Goal: Information Seeking & Learning: Learn about a topic

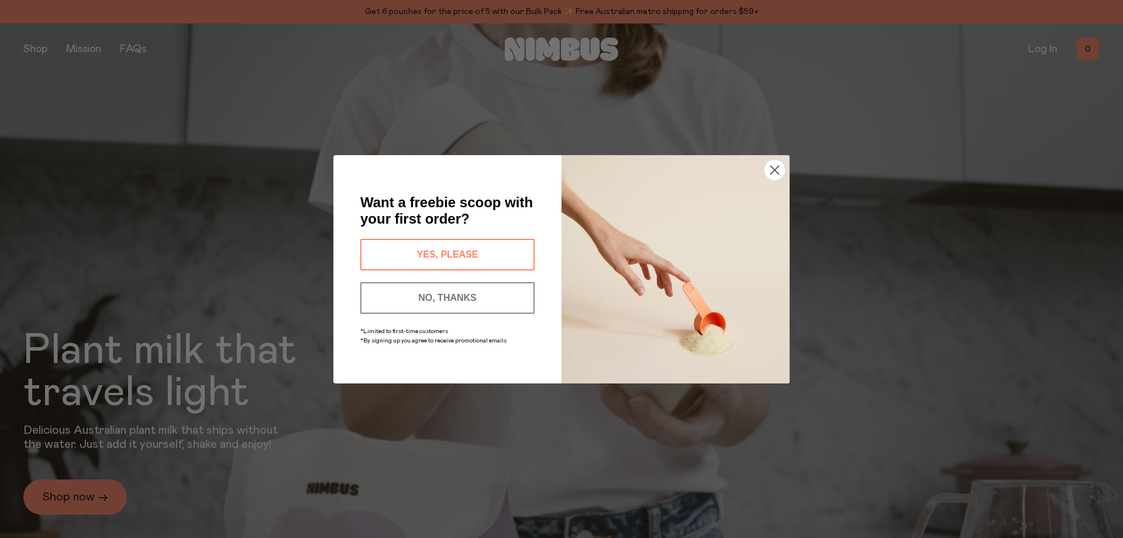
click at [774, 171] on icon "Close dialog" at bounding box center [775, 170] width 8 height 8
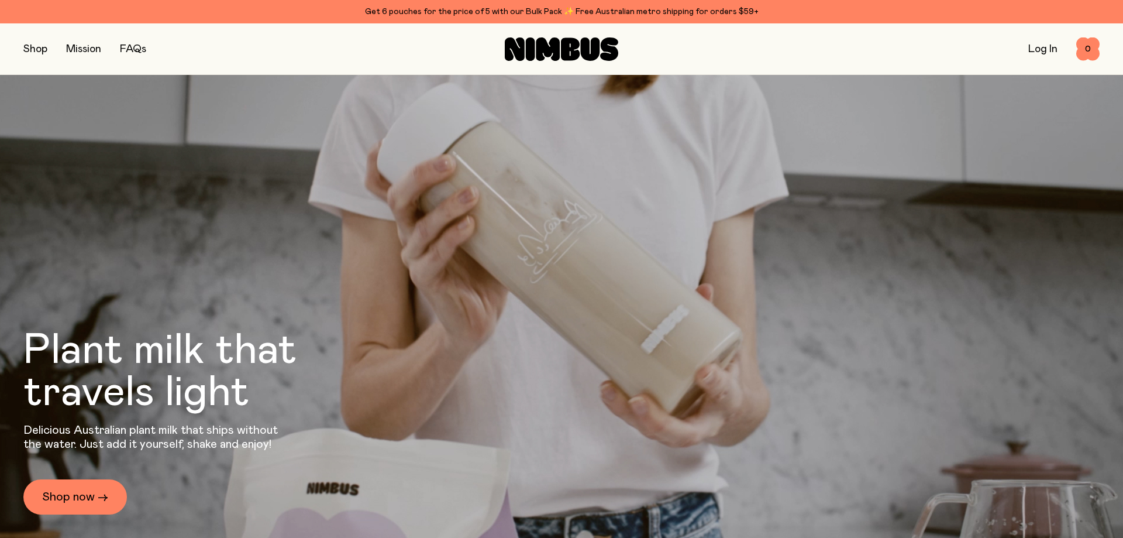
click at [142, 45] on link "FAQs" at bounding box center [133, 49] width 26 height 11
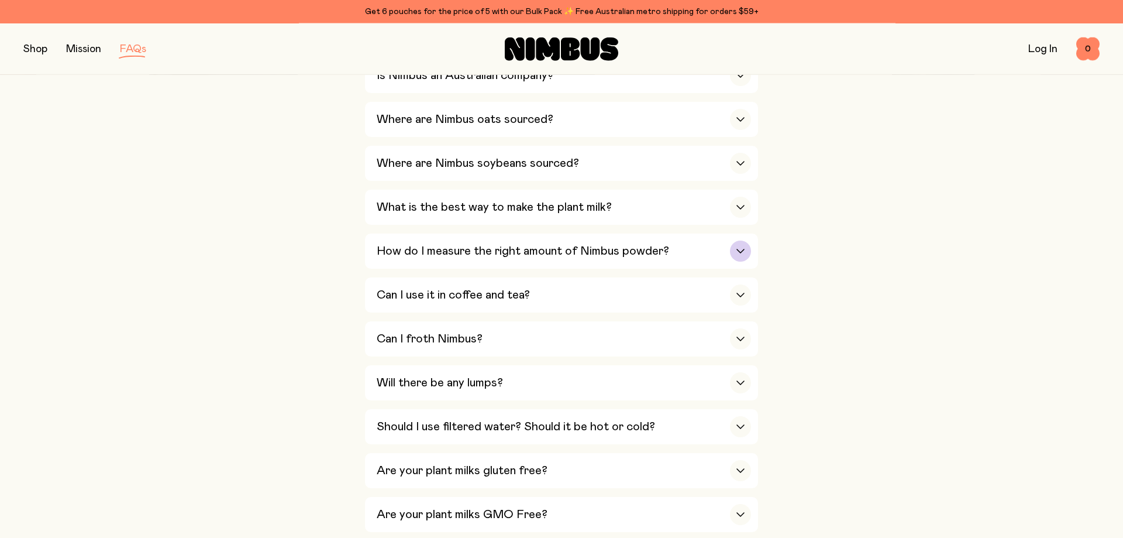
scroll to position [358, 0]
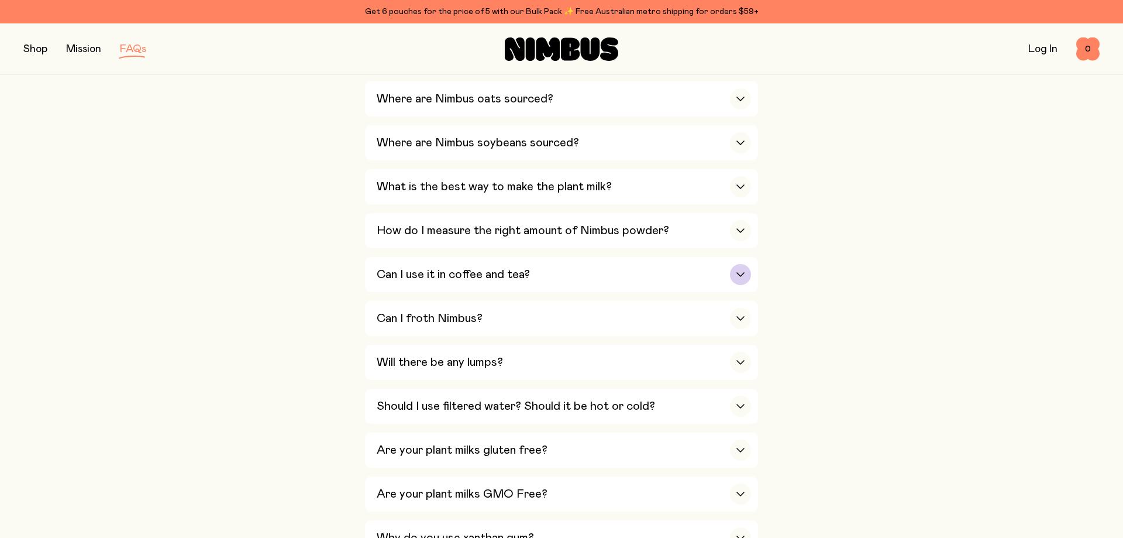
click at [739, 278] on div "button" at bounding box center [740, 274] width 21 height 21
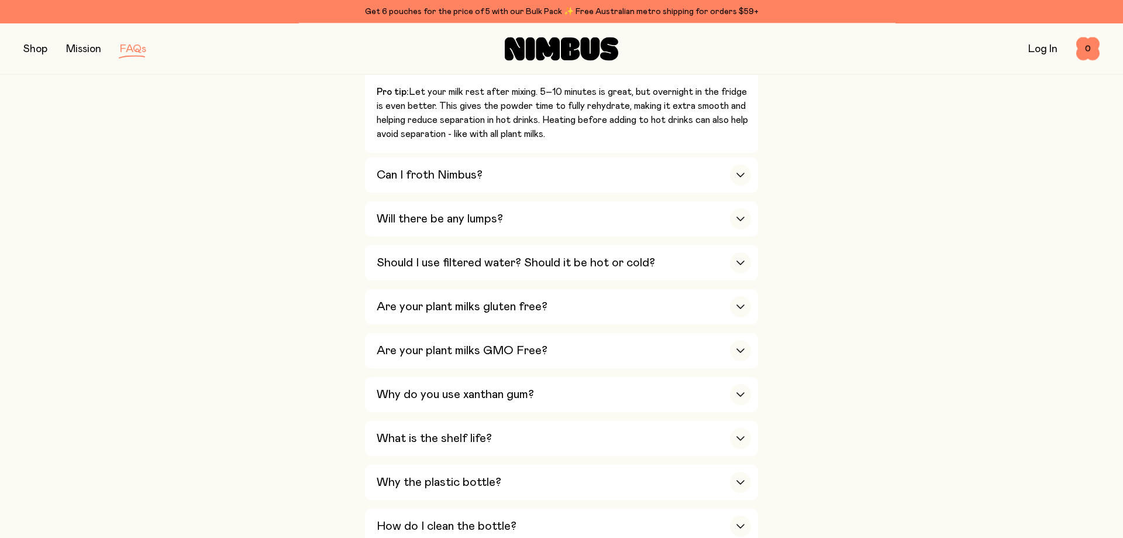
scroll to position [716, 0]
click at [740, 167] on div "button" at bounding box center [740, 173] width 21 height 21
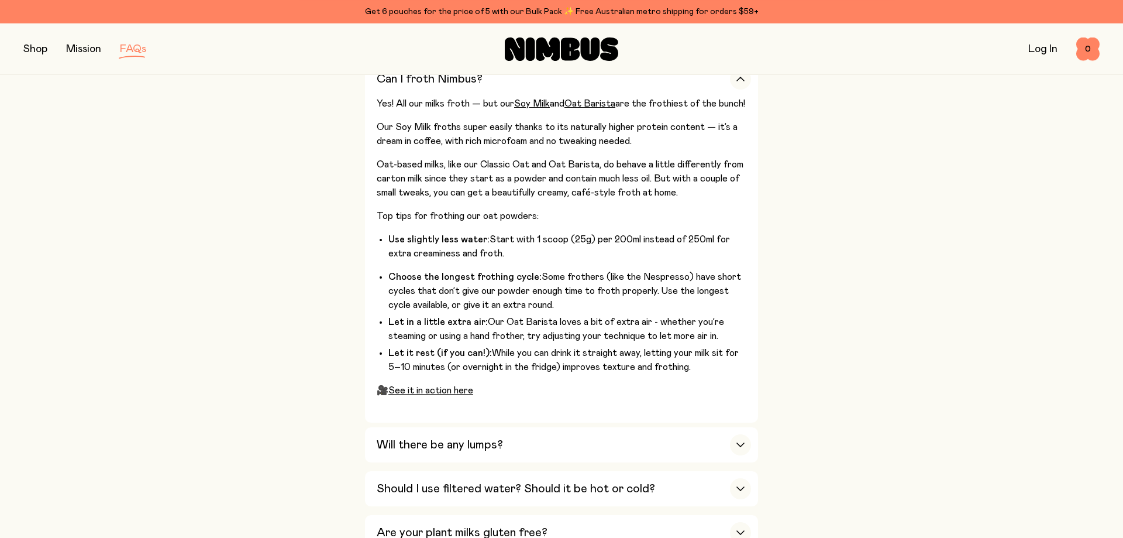
scroll to position [597, 0]
click at [740, 435] on div "button" at bounding box center [740, 445] width 21 height 21
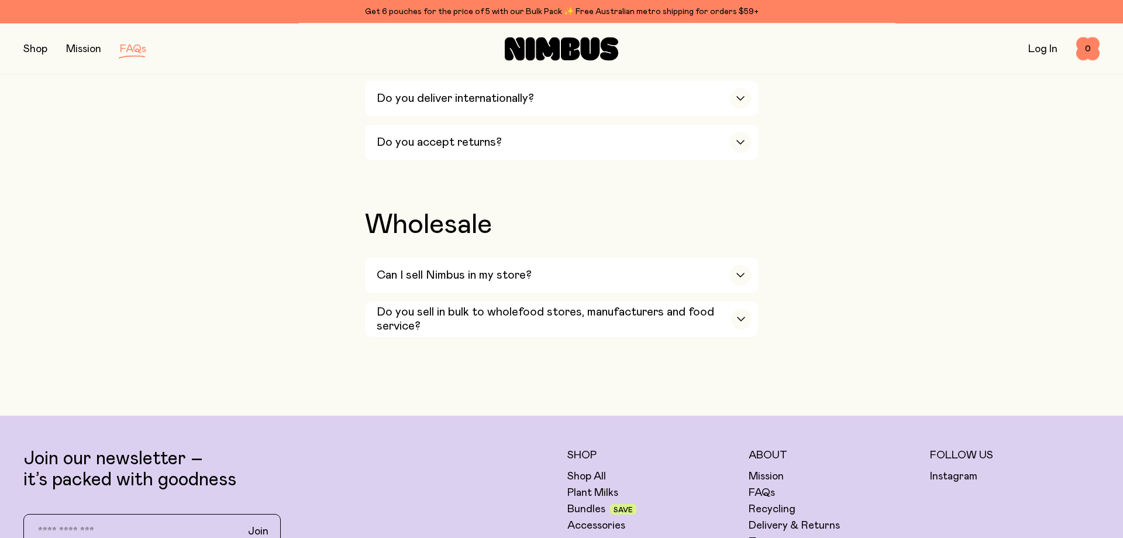
scroll to position [2148, 0]
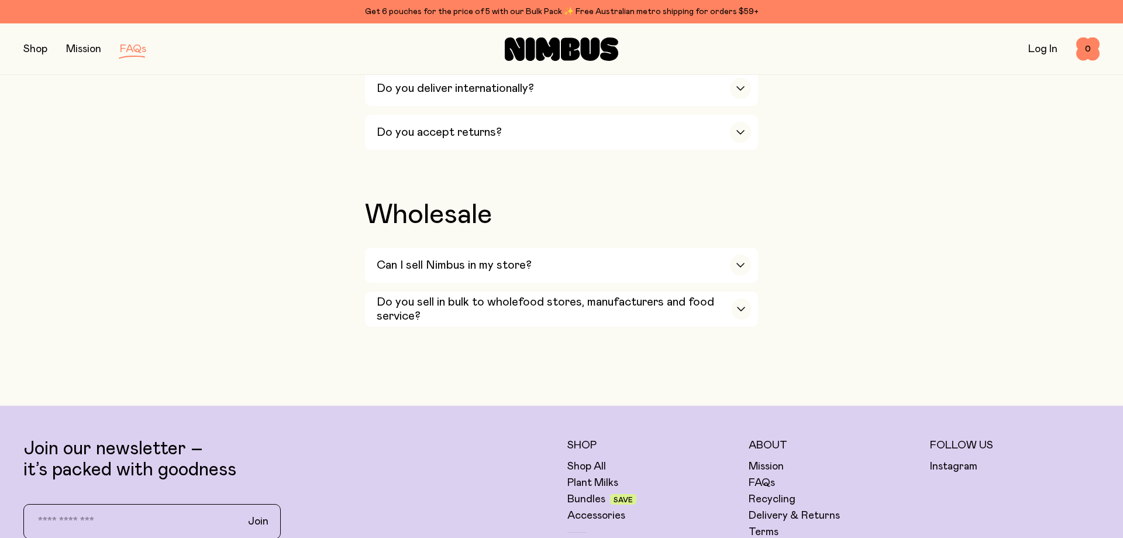
click at [43, 44] on button "button" at bounding box center [35, 49] width 24 height 16
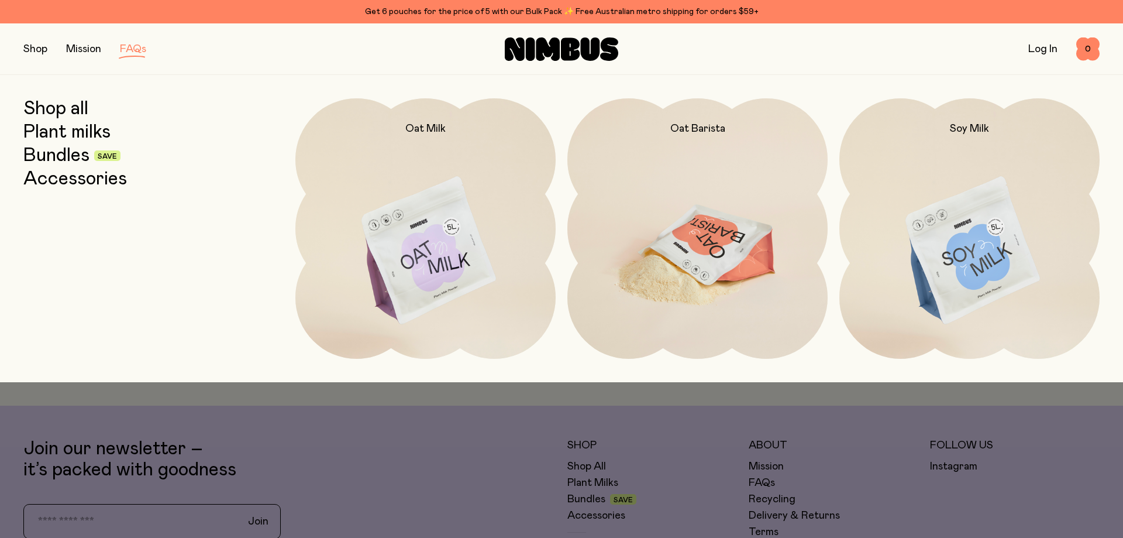
click at [700, 241] on img at bounding box center [697, 251] width 260 height 306
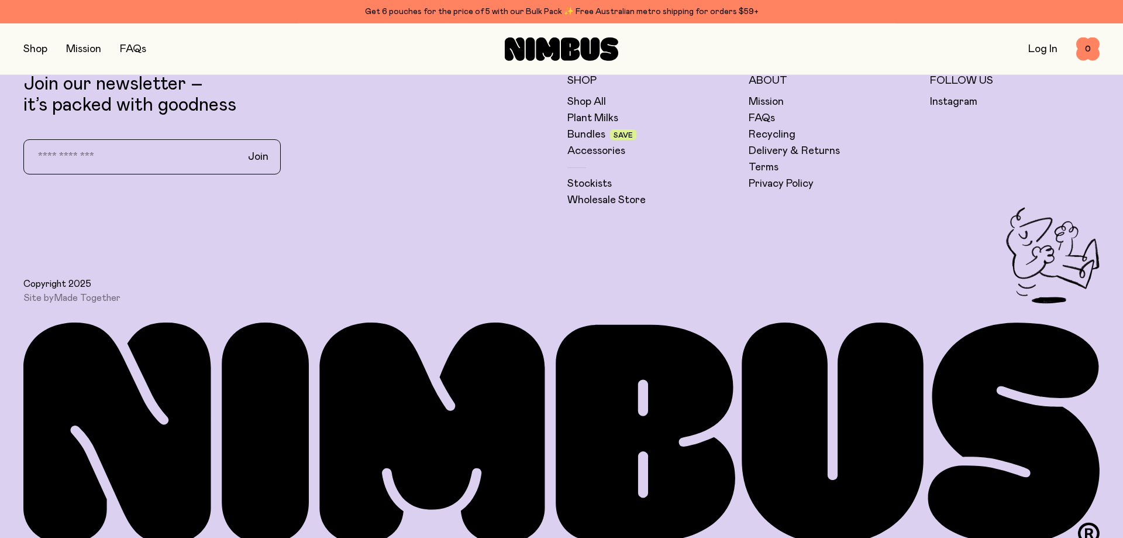
scroll to position [3515, 0]
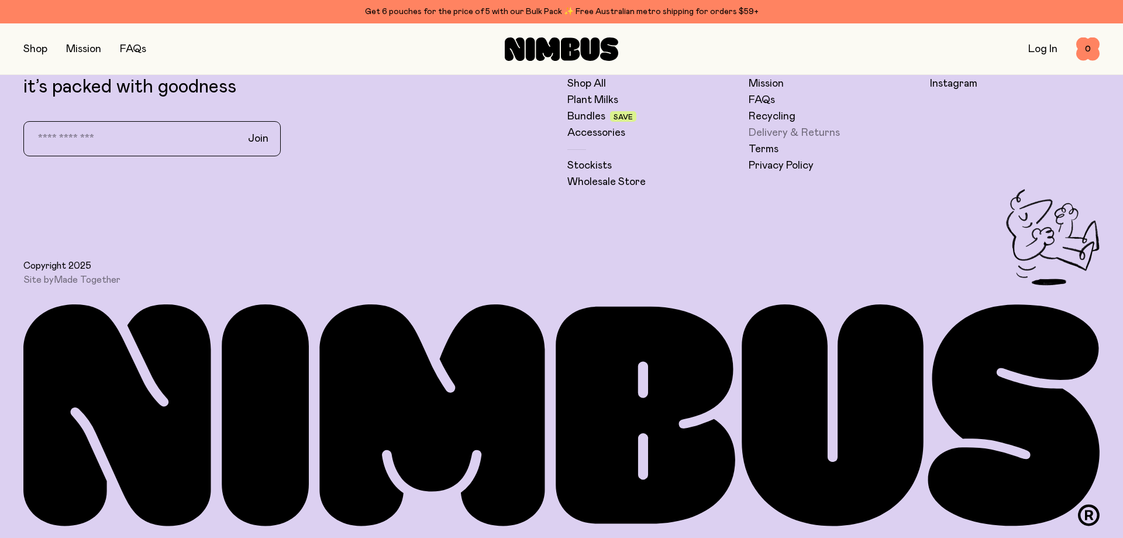
click at [835, 129] on link "Delivery & Returns" at bounding box center [794, 133] width 91 height 14
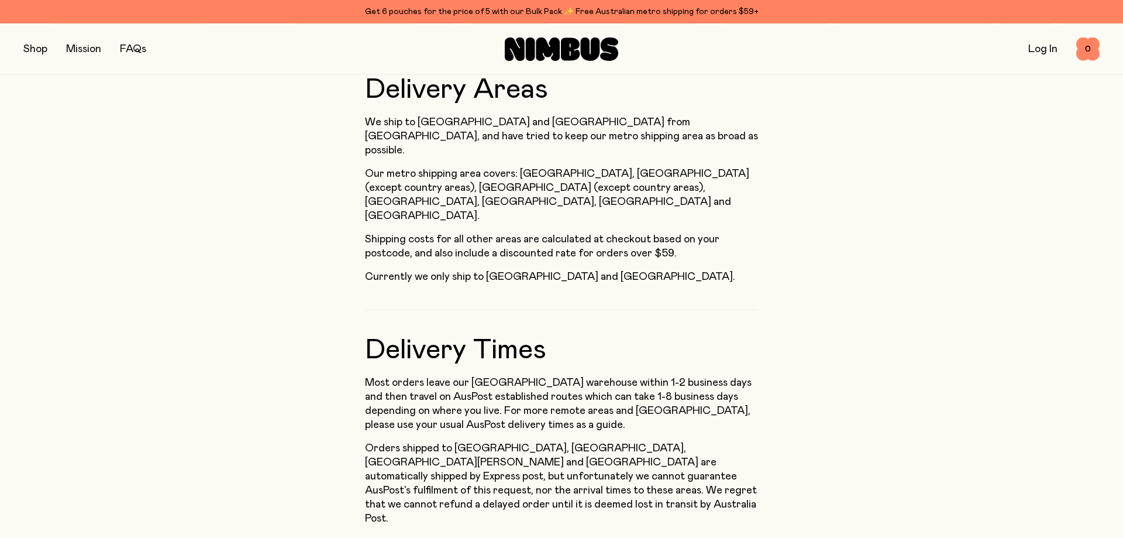
scroll to position [537, 0]
